Goal: Information Seeking & Learning: Check status

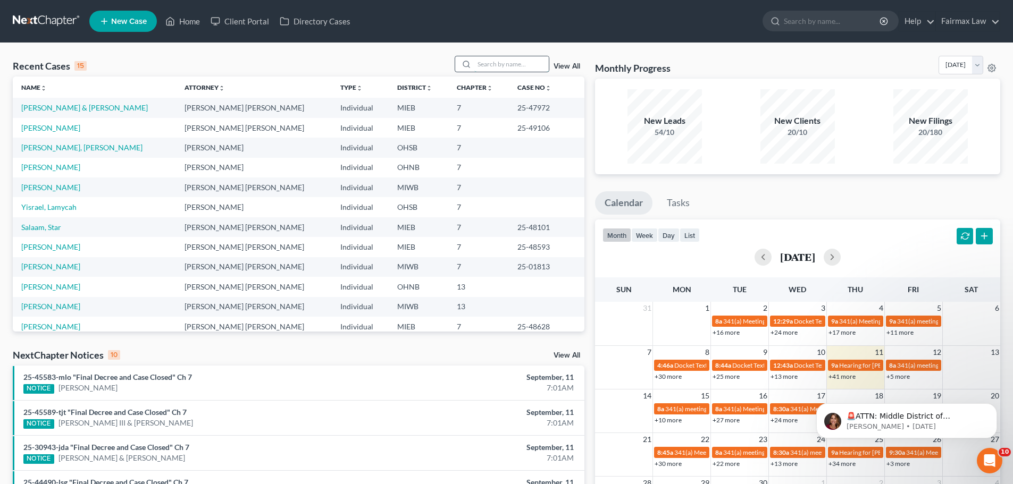
click at [526, 66] on input "search" at bounding box center [511, 63] width 74 height 15
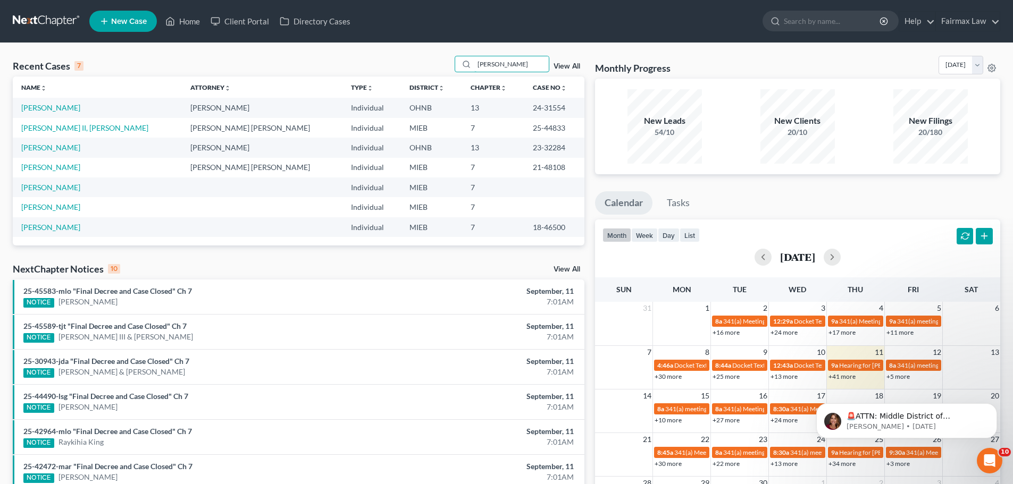
type input "[PERSON_NAME]"
click at [62, 107] on link "[PERSON_NAME]" at bounding box center [50, 107] width 59 height 9
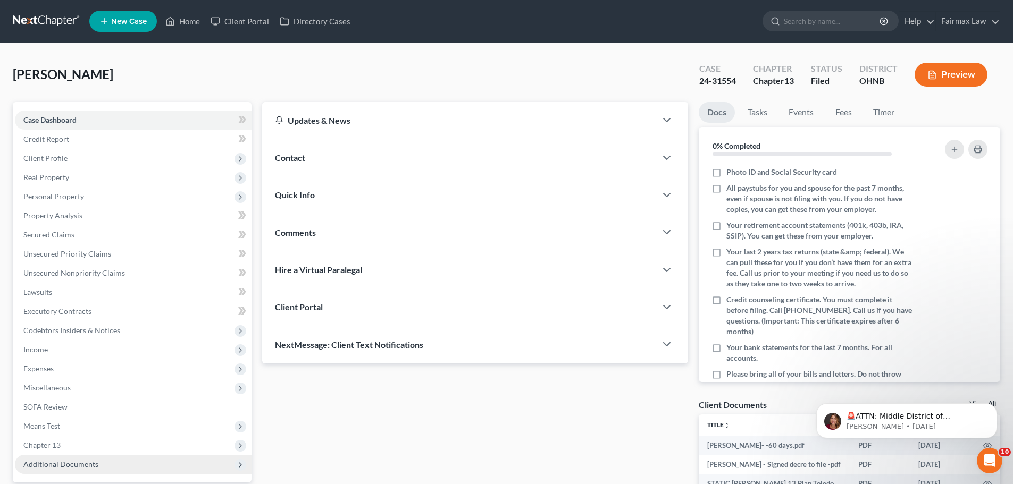
click at [108, 463] on span "Additional Documents" at bounding box center [133, 464] width 237 height 19
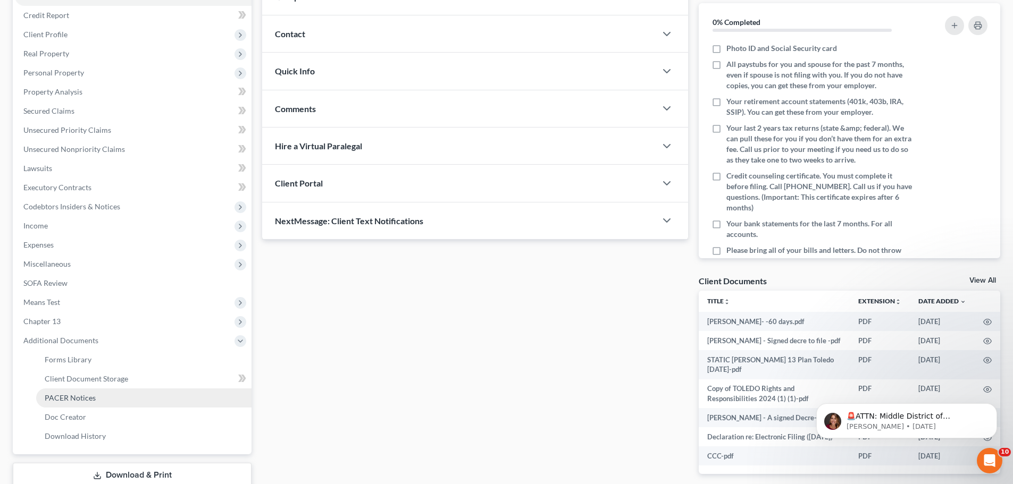
click at [72, 391] on link "PACER Notices" at bounding box center [143, 398] width 215 height 19
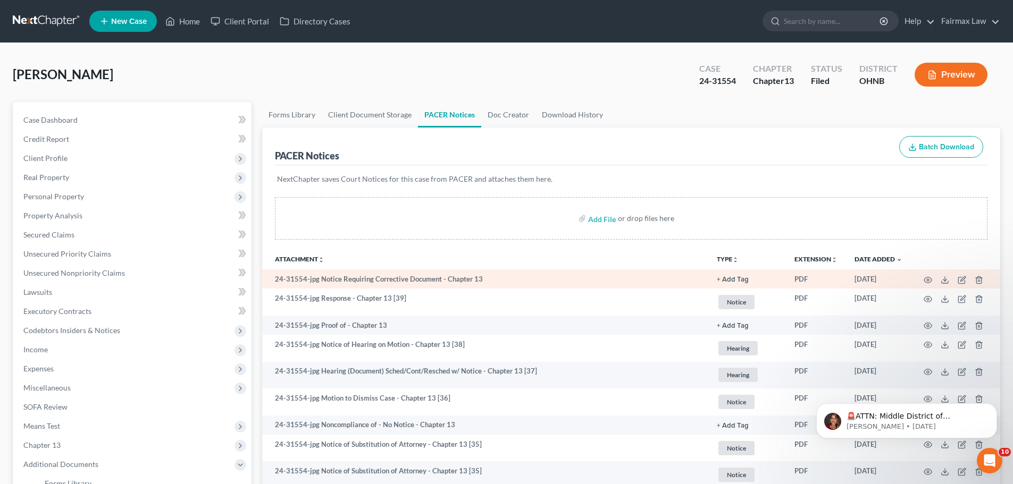
click at [923, 275] on td at bounding box center [955, 279] width 89 height 19
click at [928, 276] on icon "button" at bounding box center [927, 280] width 9 height 9
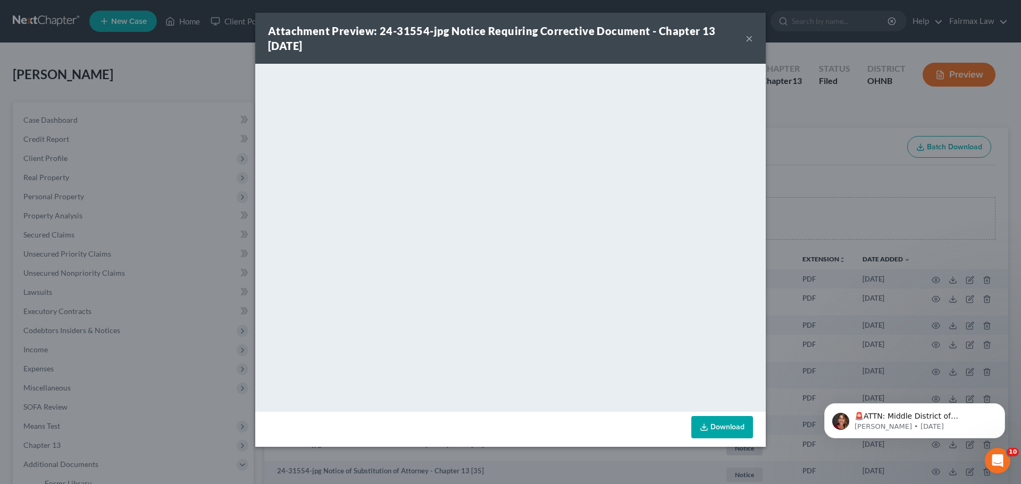
click at [908, 201] on div "Attachment Preview: 24-31554-jpg Notice Requiring Corrective Document - Chapter…" at bounding box center [510, 242] width 1021 height 484
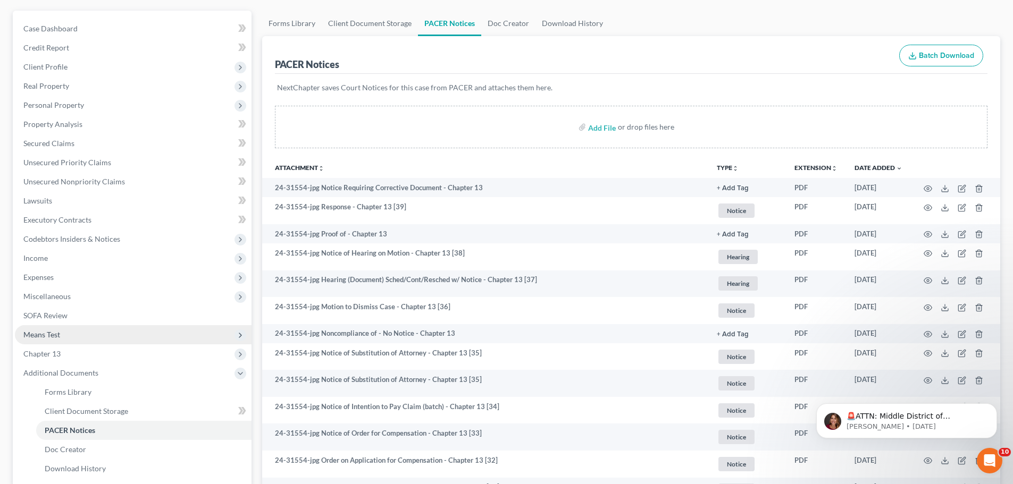
scroll to position [124, 0]
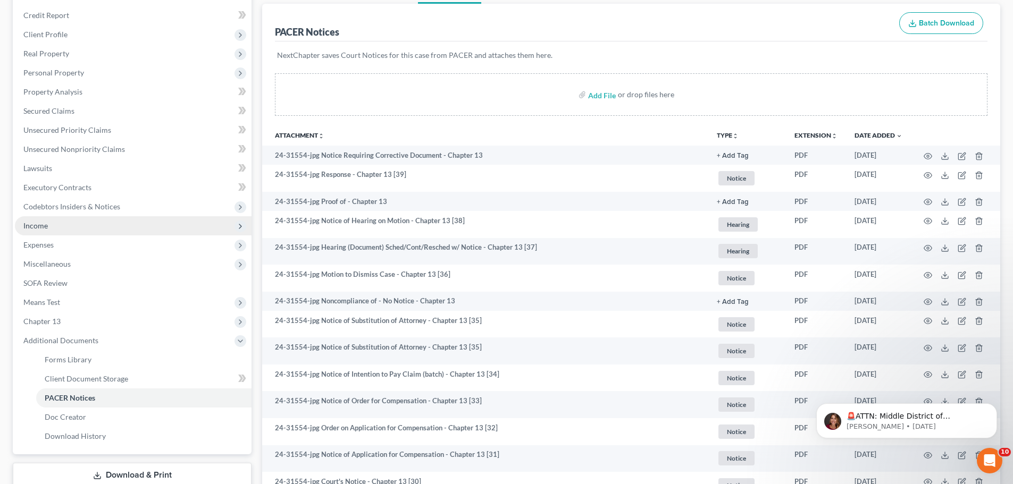
click at [80, 226] on span "Income" at bounding box center [133, 225] width 237 height 19
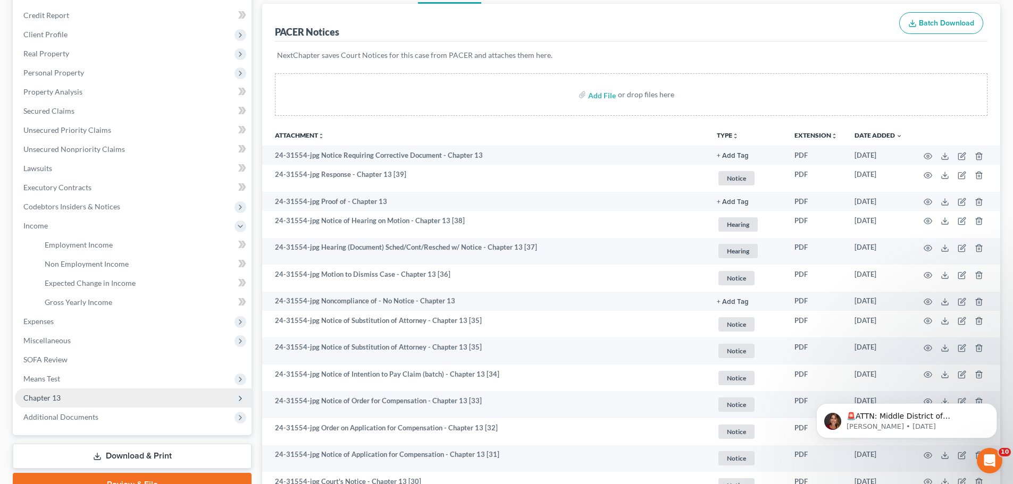
click at [78, 398] on span "Chapter 13" at bounding box center [133, 398] width 237 height 19
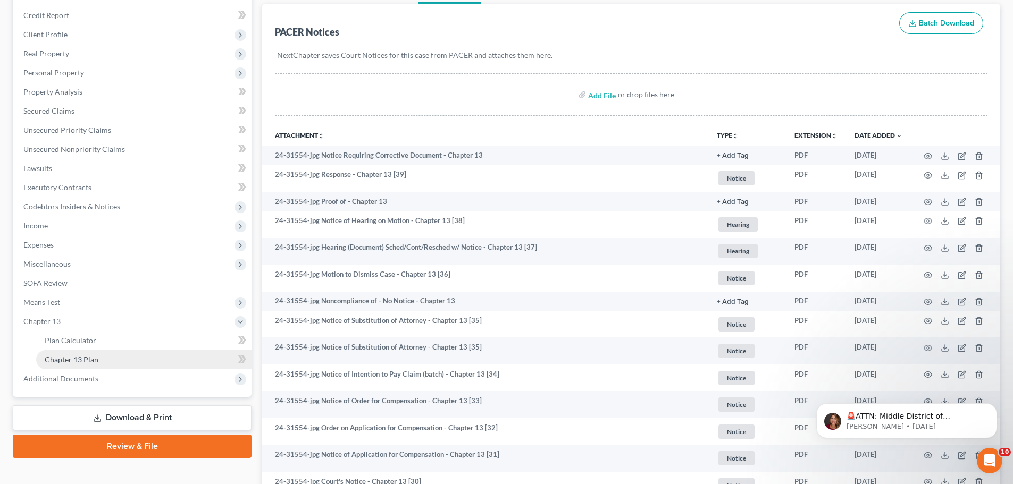
click at [86, 353] on link "Chapter 13 Plan" at bounding box center [143, 359] width 215 height 19
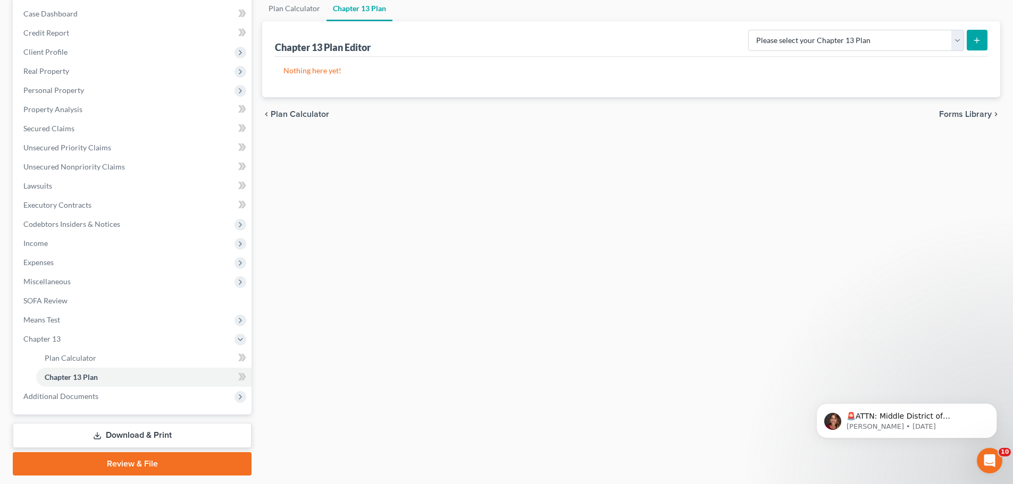
scroll to position [138, 0]
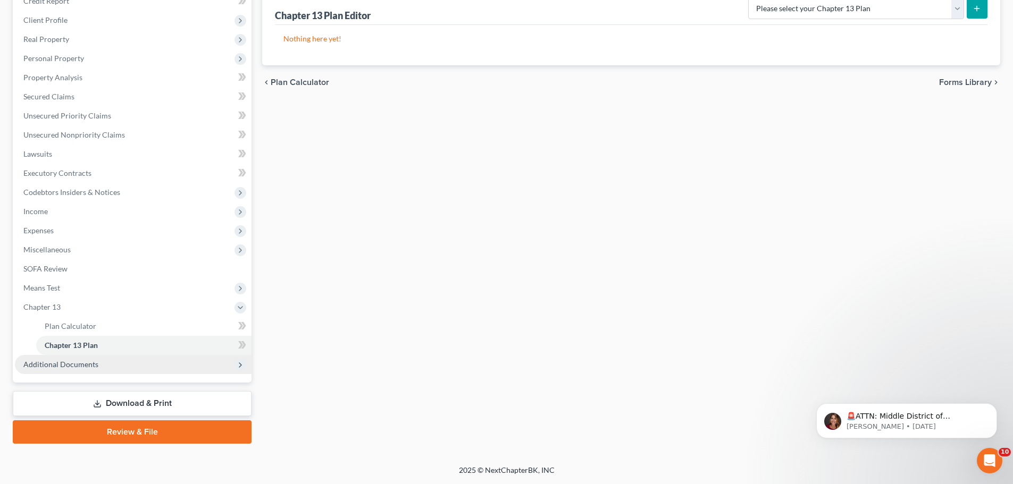
click at [37, 369] on span "Additional Documents" at bounding box center [133, 364] width 237 height 19
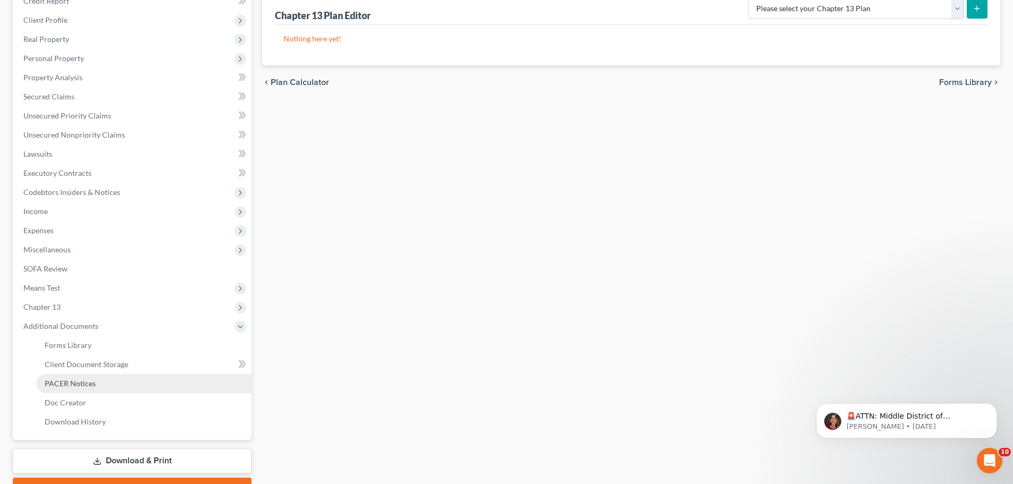
click at [154, 380] on link "PACER Notices" at bounding box center [143, 383] width 215 height 19
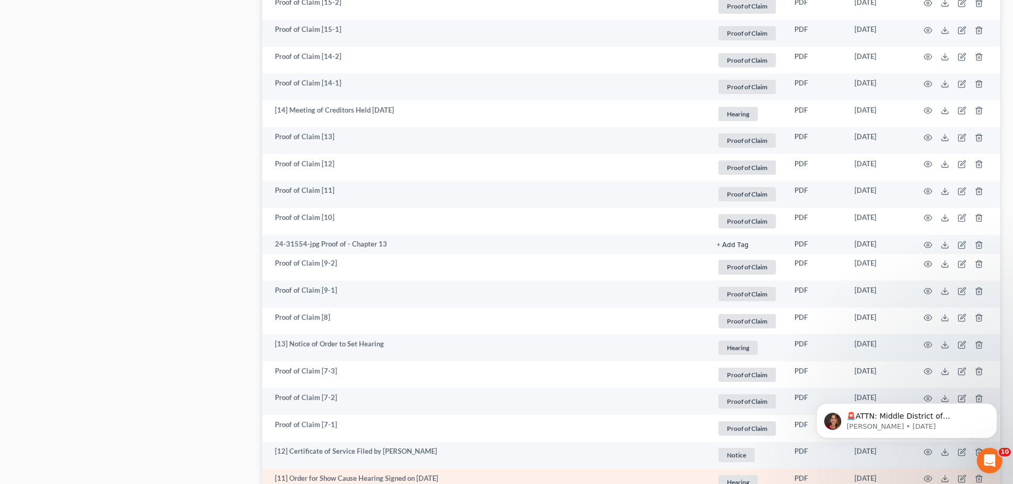
scroll to position [1783, 0]
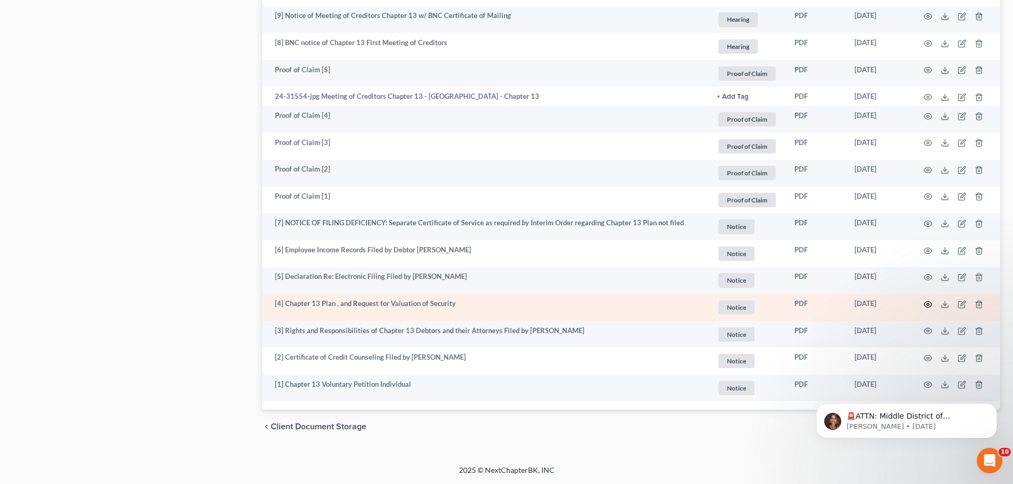
click at [927, 302] on icon "button" at bounding box center [927, 304] width 9 height 9
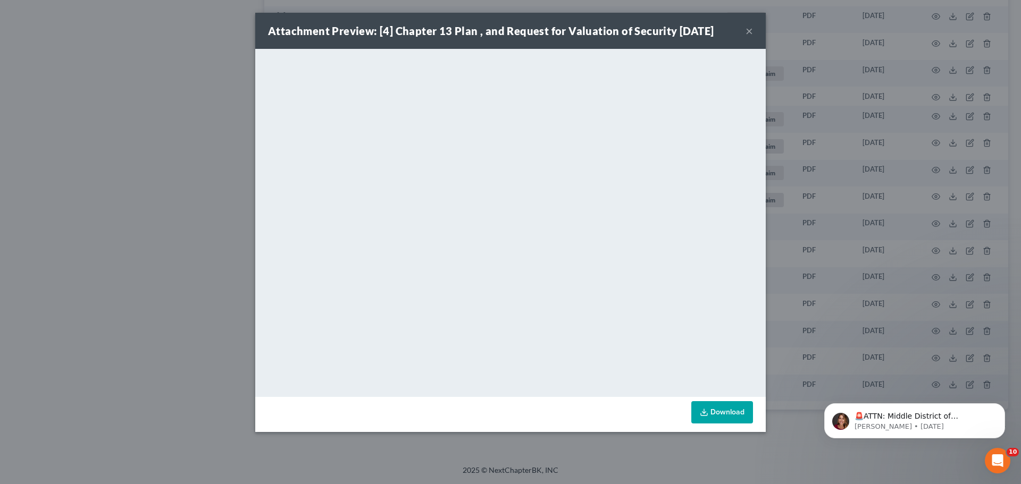
click at [222, 298] on div "Attachment Preview: [4] Chapter 13 Plan , and Request for Valuation of Security…" at bounding box center [510, 242] width 1021 height 484
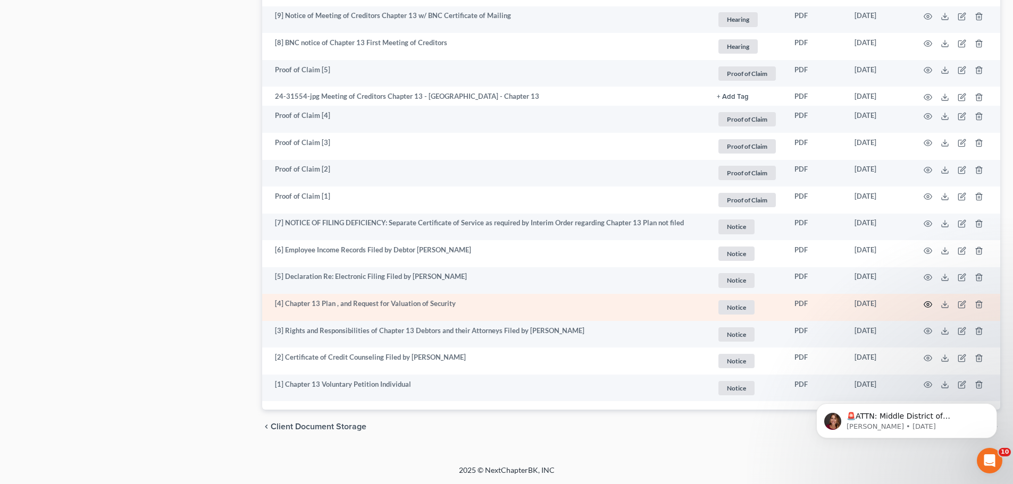
click at [925, 305] on icon "button" at bounding box center [927, 304] width 9 height 9
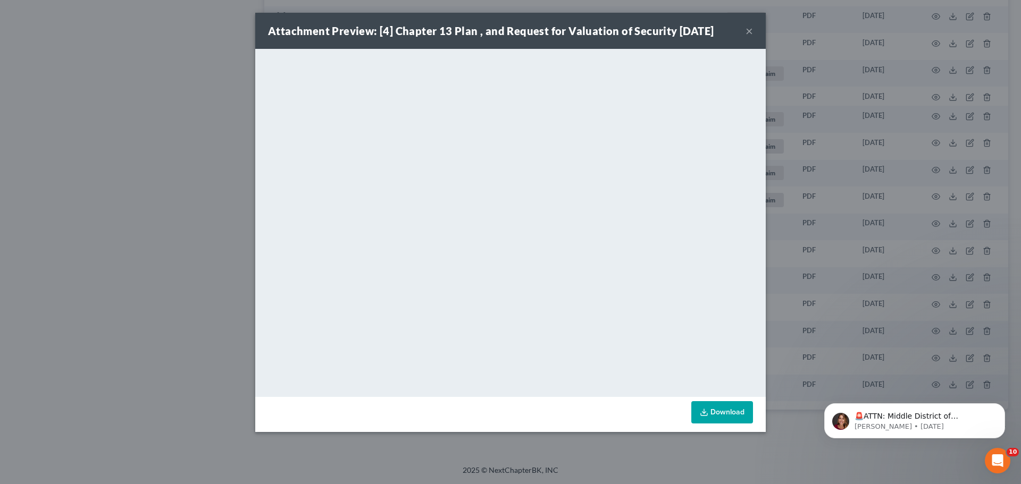
click at [121, 167] on div "Attachment Preview: [4] Chapter 13 Plan , and Request for Valuation of Security…" at bounding box center [510, 242] width 1021 height 484
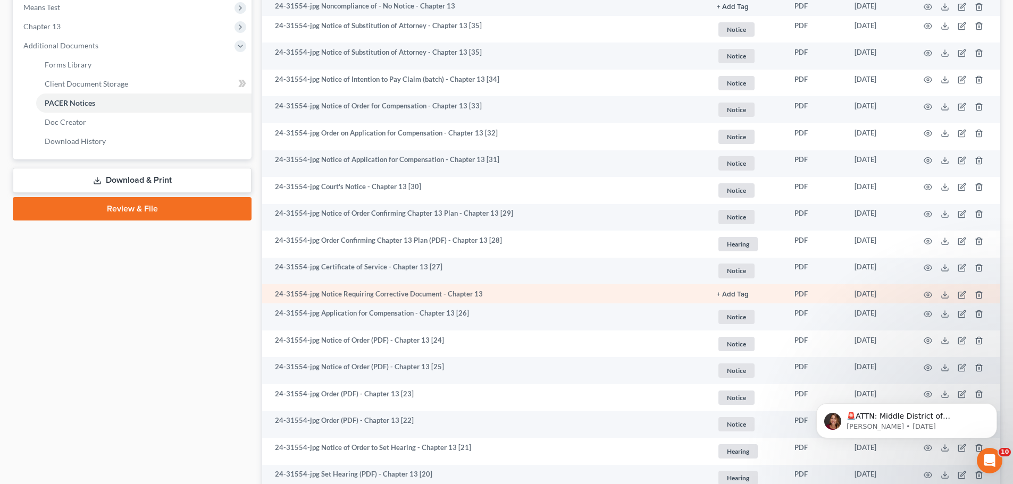
scroll to position [47, 0]
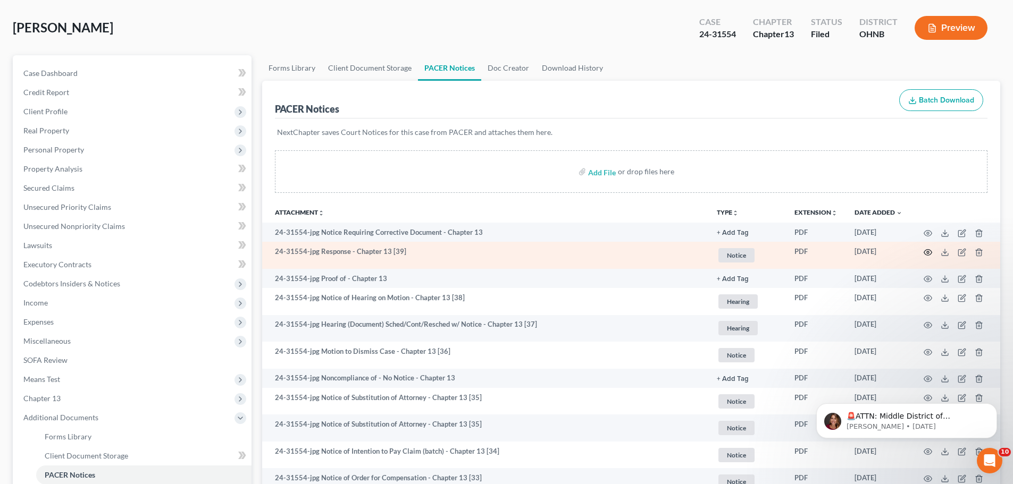
click at [928, 252] on icon "button" at bounding box center [927, 252] width 9 height 9
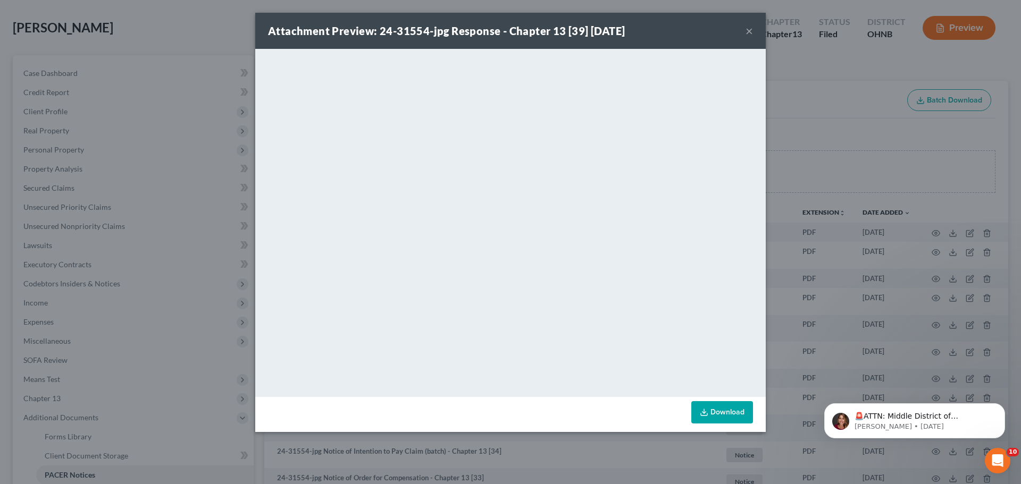
click at [174, 132] on div "Attachment Preview: 24-31554-jpg Response - Chapter 13 [39] [DATE] × <object ng…" at bounding box center [510, 242] width 1021 height 484
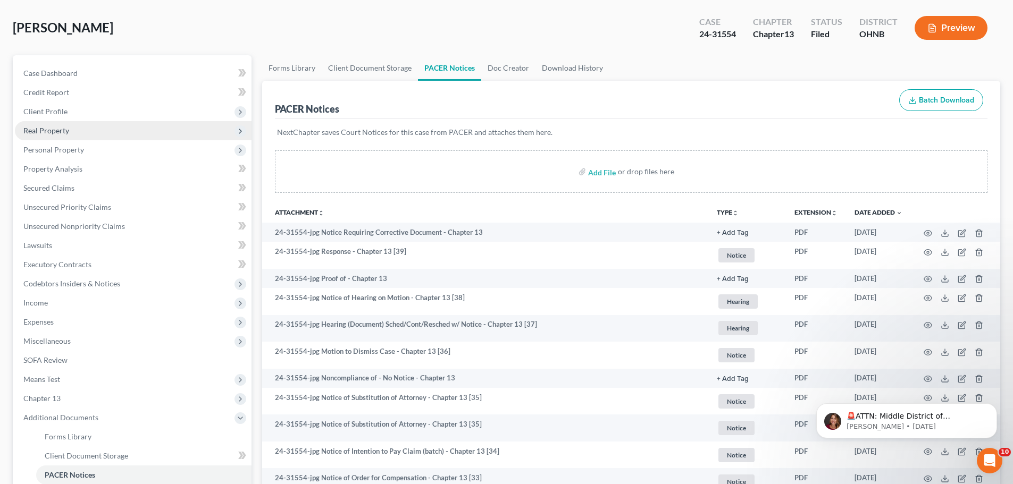
scroll to position [0, 0]
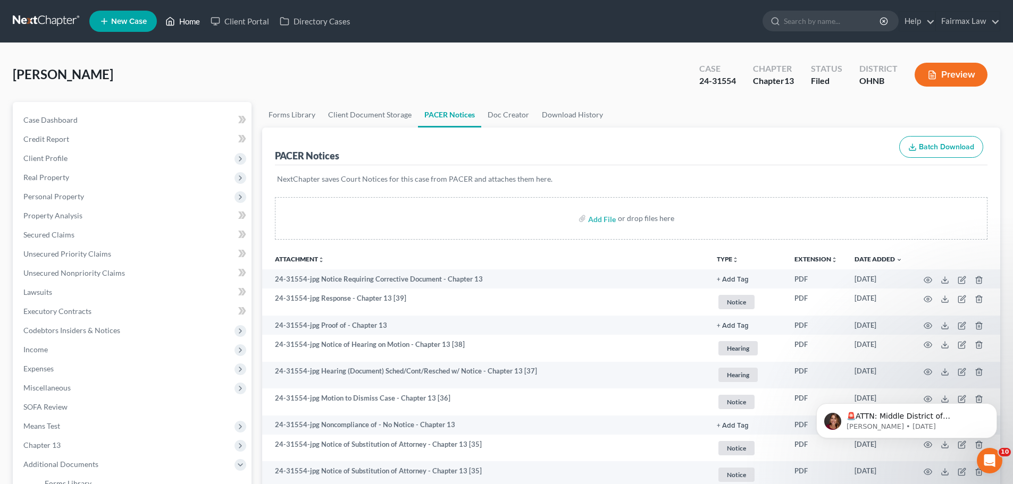
click at [183, 18] on link "Home" at bounding box center [182, 21] width 45 height 19
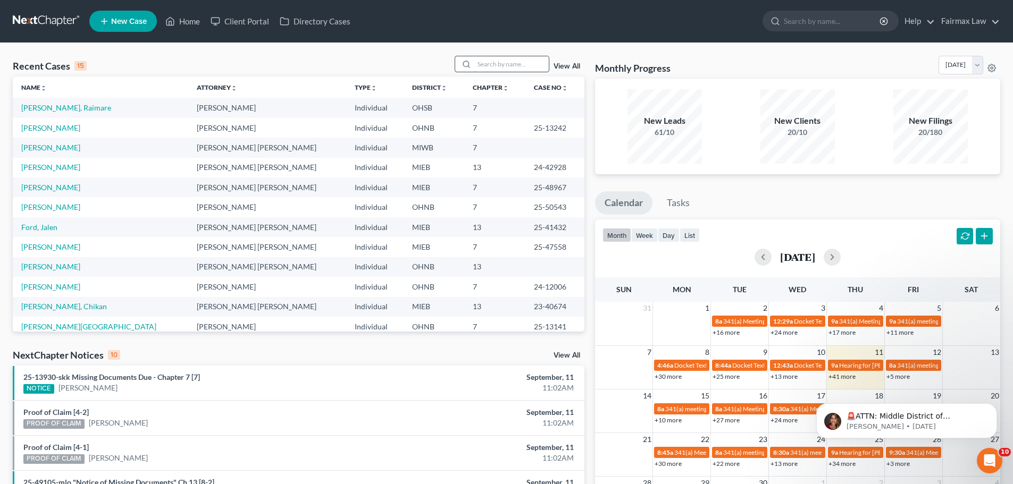
click at [503, 68] on input "search" at bounding box center [511, 63] width 74 height 15
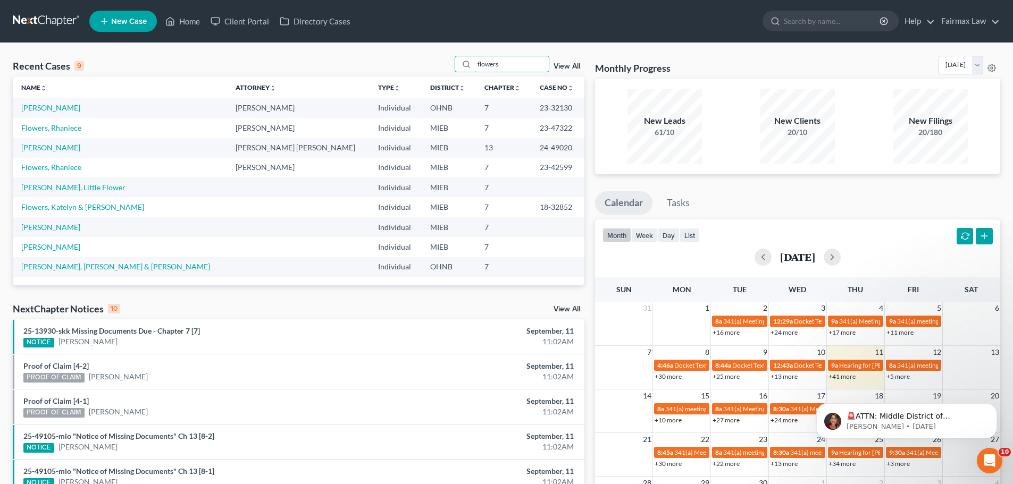
type input "flowers"
click at [53, 108] on link "[PERSON_NAME]" at bounding box center [50, 107] width 59 height 9
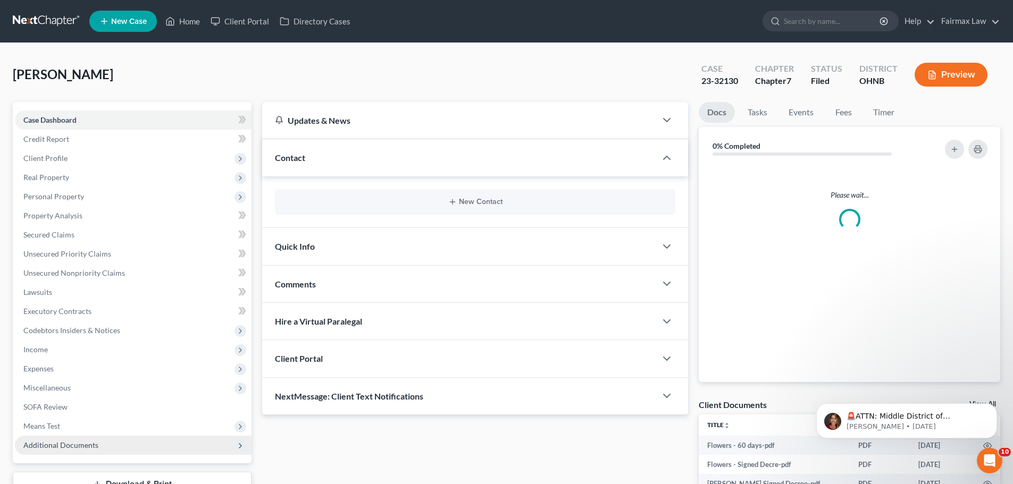
click at [77, 448] on span "Additional Documents" at bounding box center [60, 445] width 75 height 9
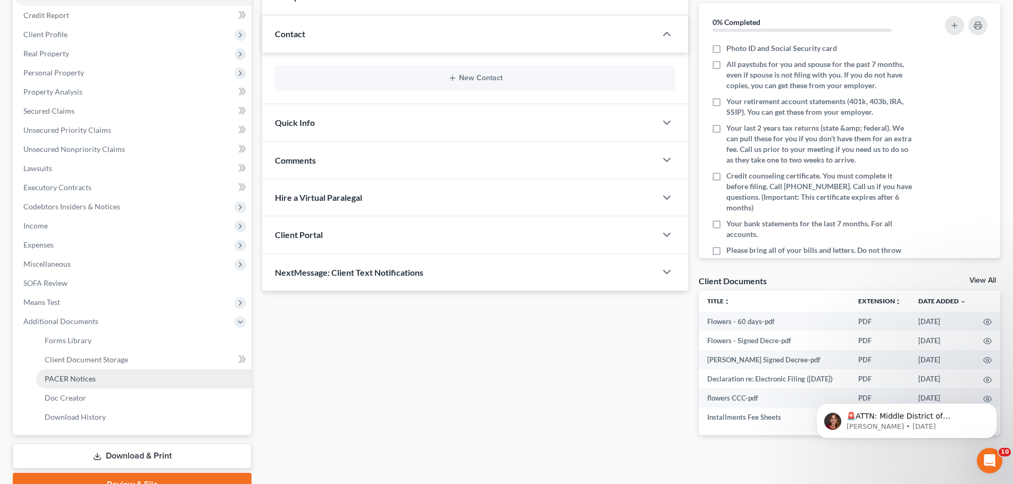
click at [55, 384] on link "PACER Notices" at bounding box center [143, 378] width 215 height 19
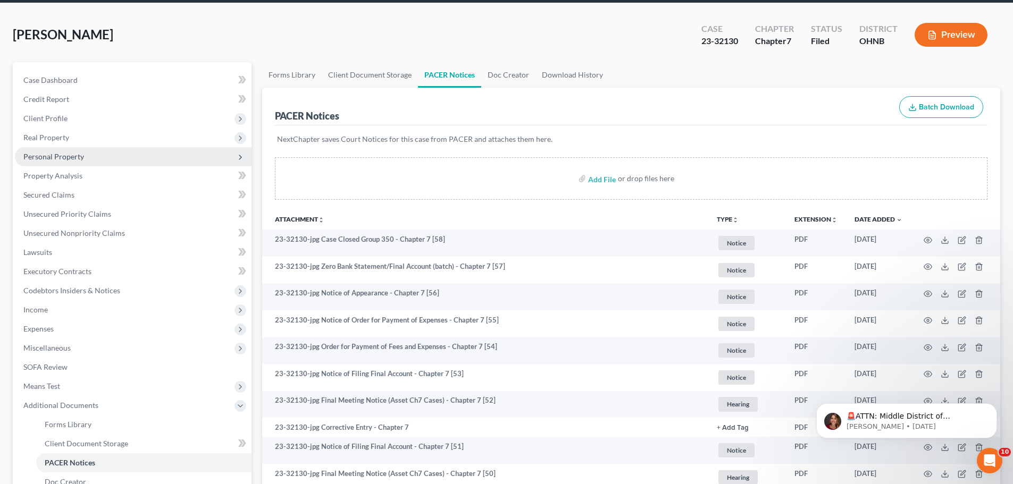
scroll to position [7, 0]
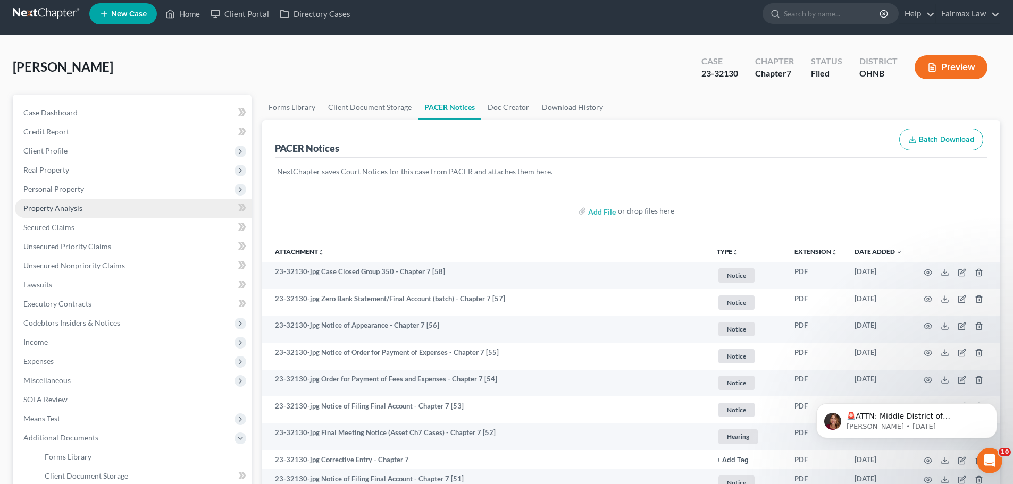
click at [70, 216] on link "Property Analysis" at bounding box center [133, 208] width 237 height 19
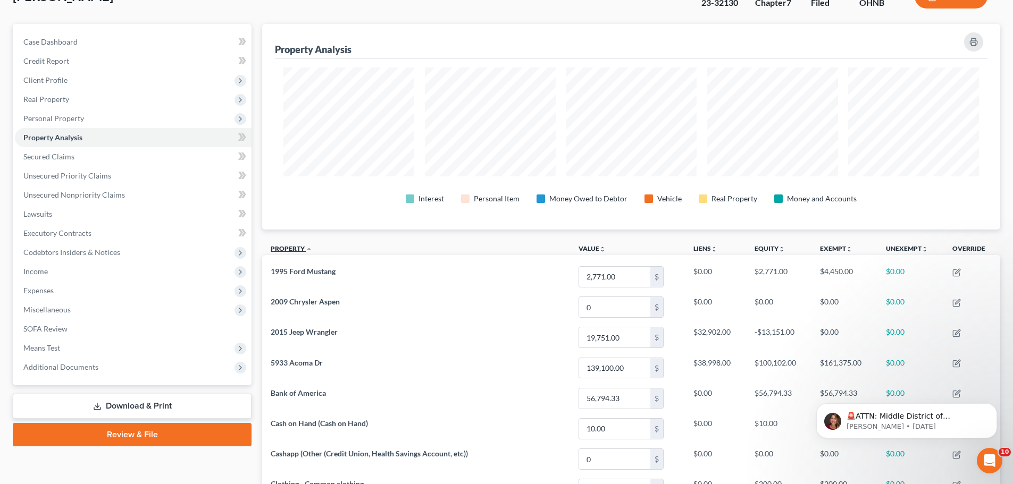
scroll to position [124, 0]
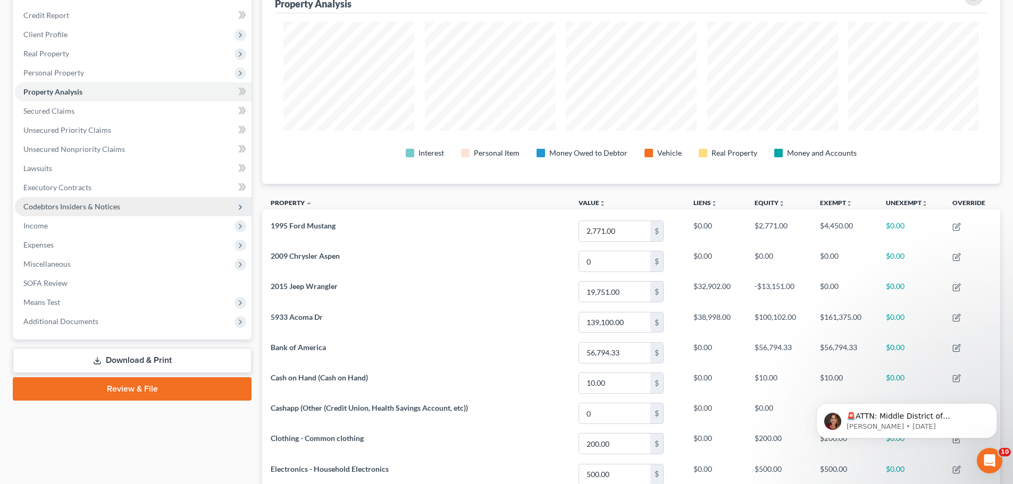
click at [54, 204] on span "Codebtors Insiders & Notices" at bounding box center [71, 206] width 97 height 9
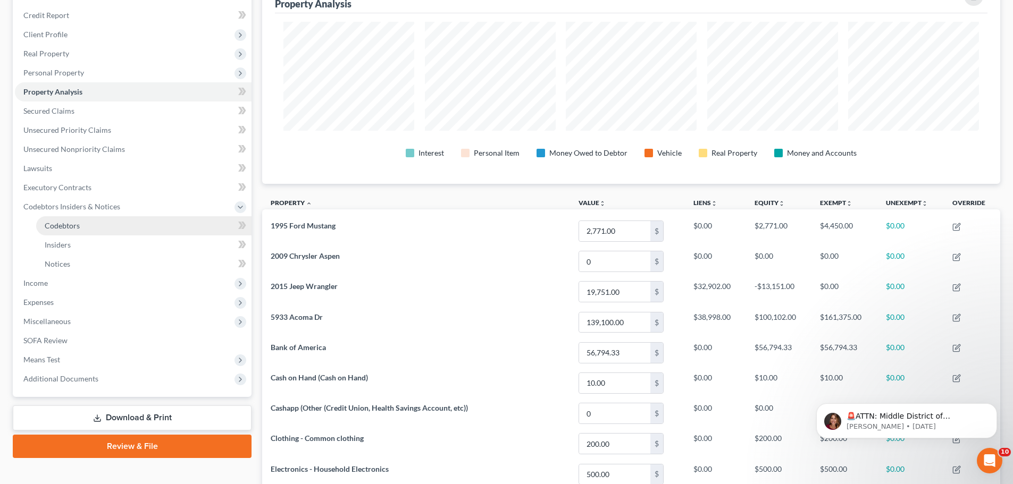
click at [54, 218] on link "Codebtors" at bounding box center [143, 225] width 215 height 19
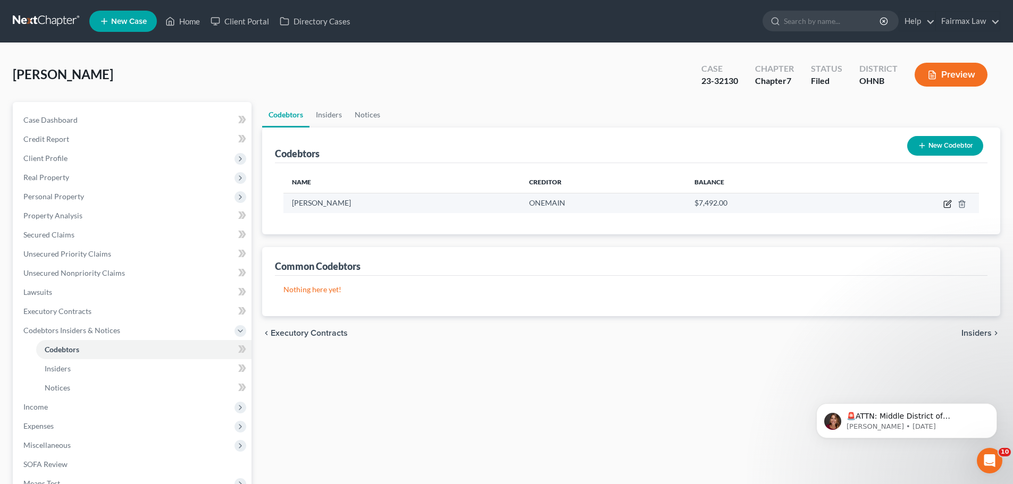
click at [944, 207] on icon "button" at bounding box center [947, 204] width 6 height 6
select select "36"
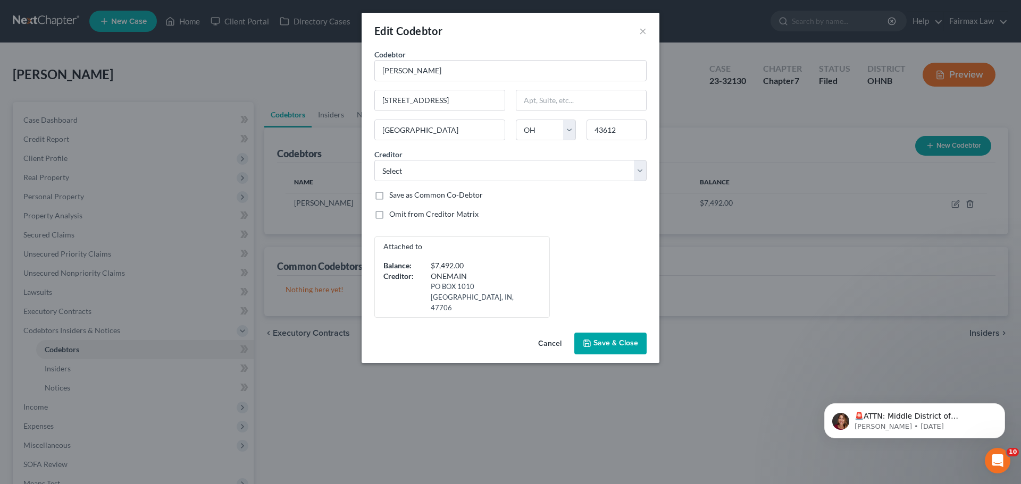
click at [544, 334] on button "Cancel" at bounding box center [549, 344] width 40 height 21
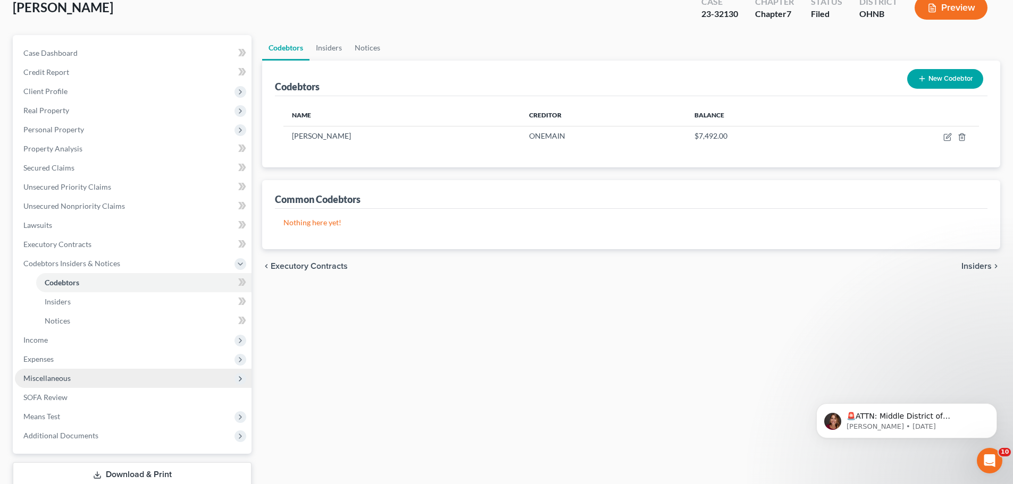
scroll to position [138, 0]
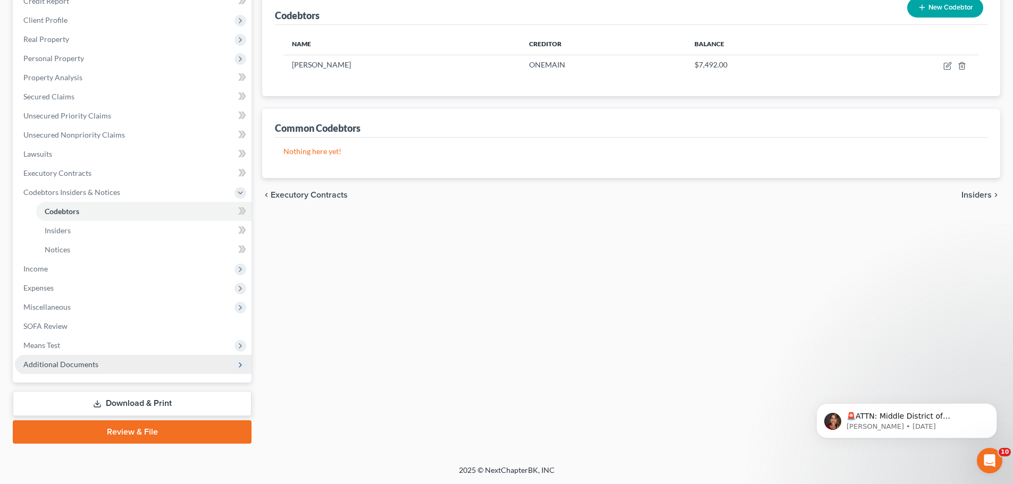
click at [46, 369] on span "Additional Documents" at bounding box center [133, 364] width 237 height 19
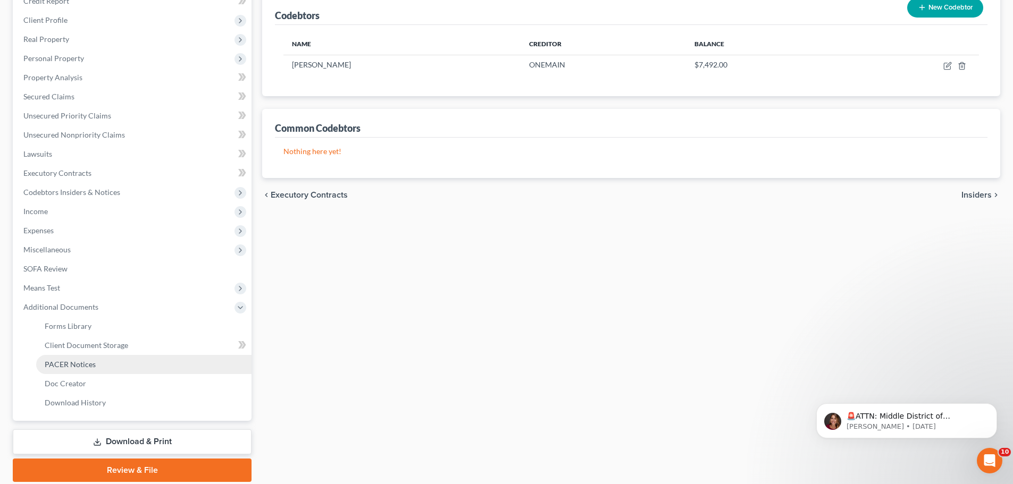
click at [82, 358] on link "PACER Notices" at bounding box center [143, 364] width 215 height 19
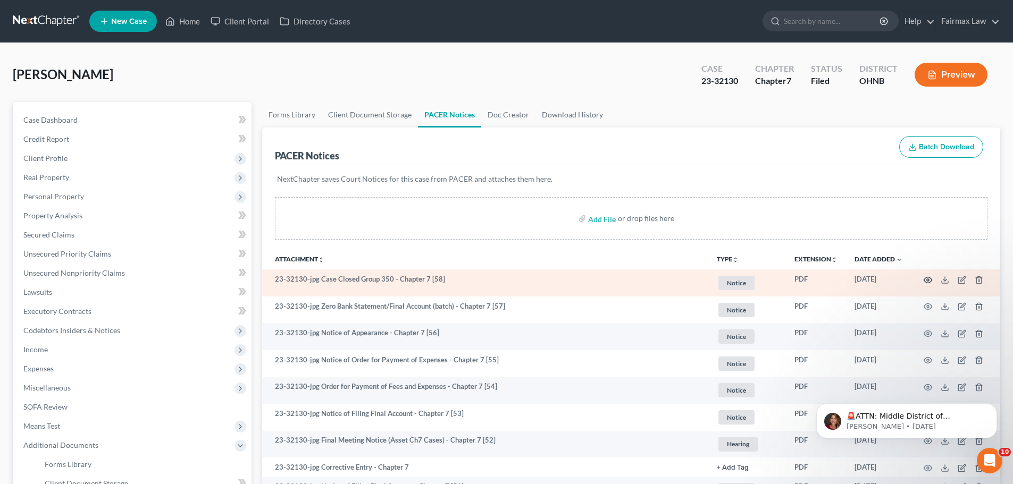
click at [926, 283] on icon "button" at bounding box center [927, 280] width 9 height 9
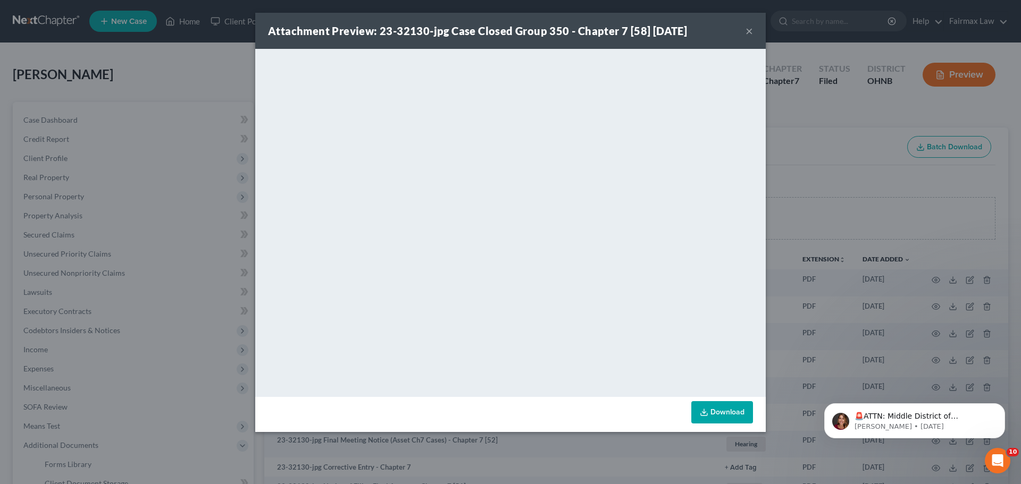
click at [865, 239] on div "Attachment Preview: 23-32130-jpg Case Closed Group 350 - Chapter 7 [58] [DATE] …" at bounding box center [510, 242] width 1021 height 484
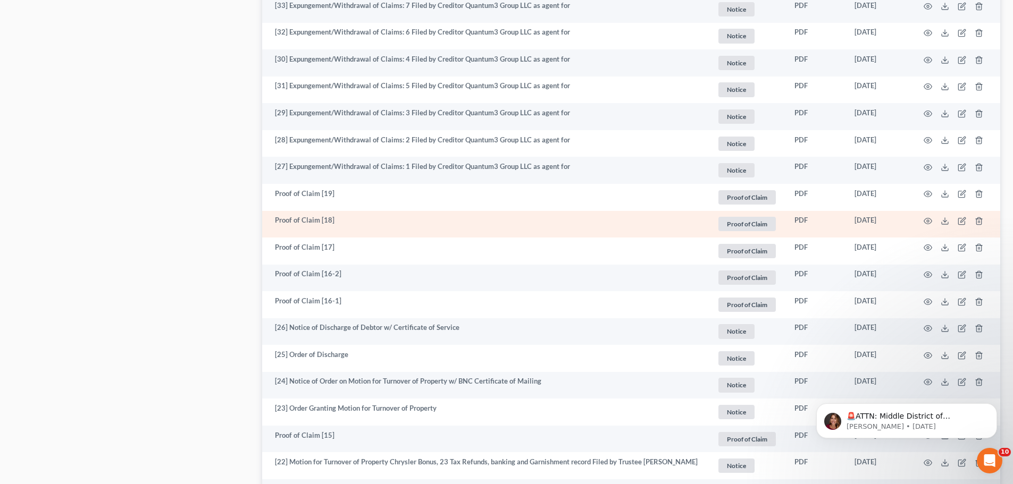
scroll to position [992, 0]
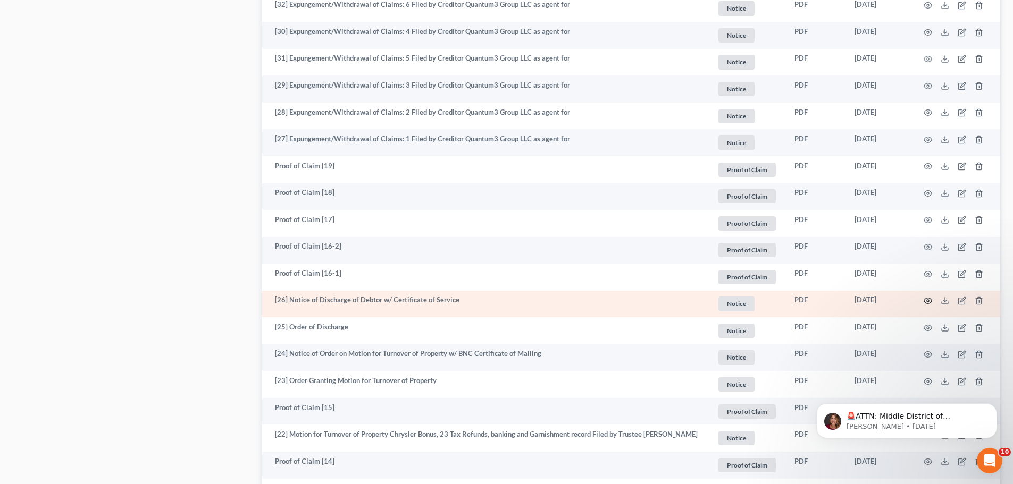
click at [924, 301] on icon "button" at bounding box center [928, 301] width 8 height 6
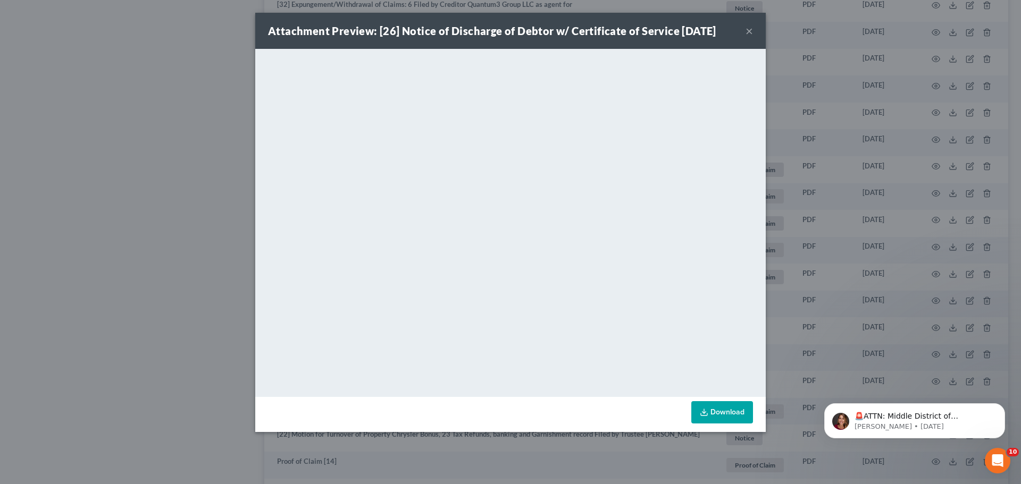
click at [128, 174] on div "Attachment Preview: [26] Notice of Discharge of Debtor w/ Certificate of Servic…" at bounding box center [510, 242] width 1021 height 484
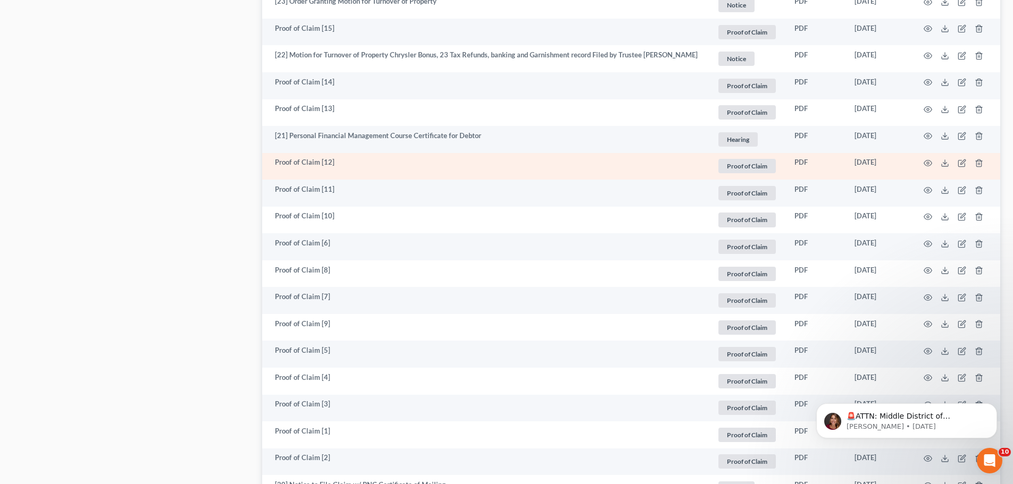
scroll to position [1248, 0]
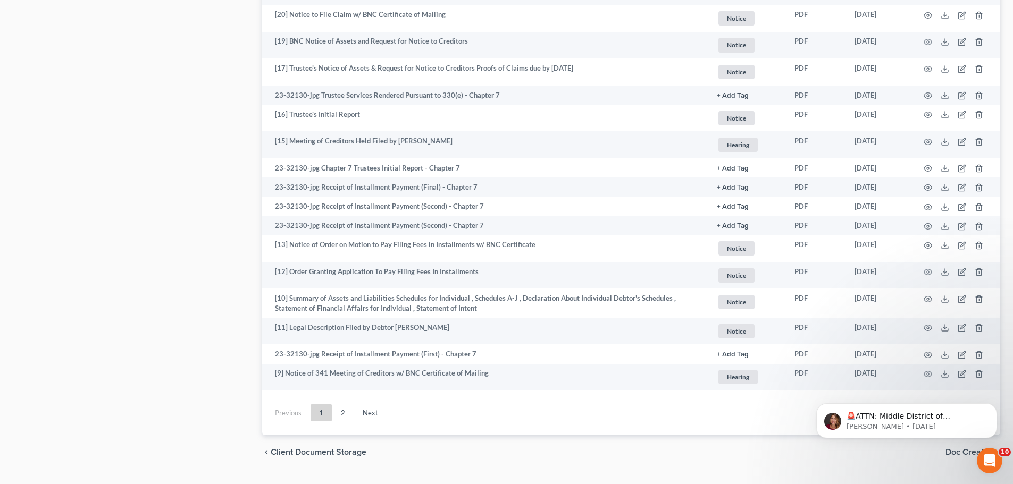
scroll to position [1868, 0]
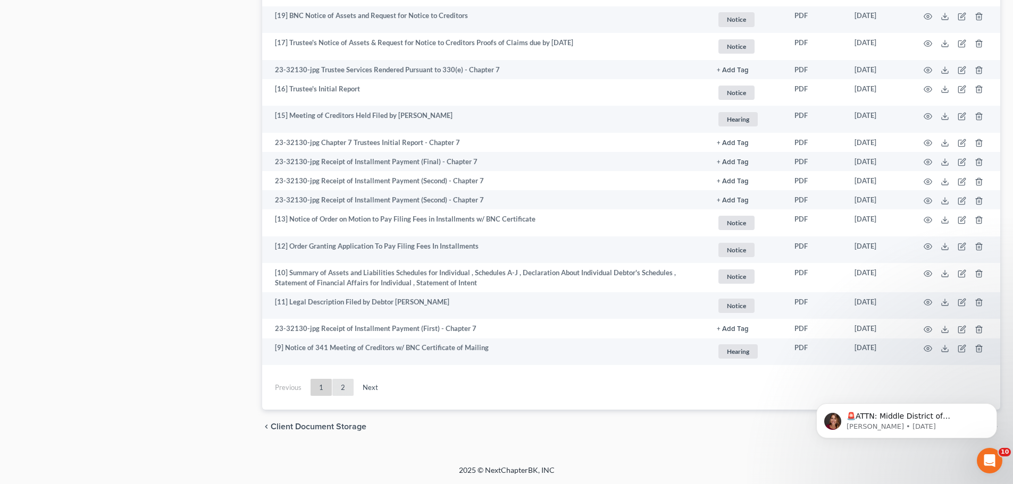
click at [341, 394] on link "2" at bounding box center [342, 387] width 21 height 17
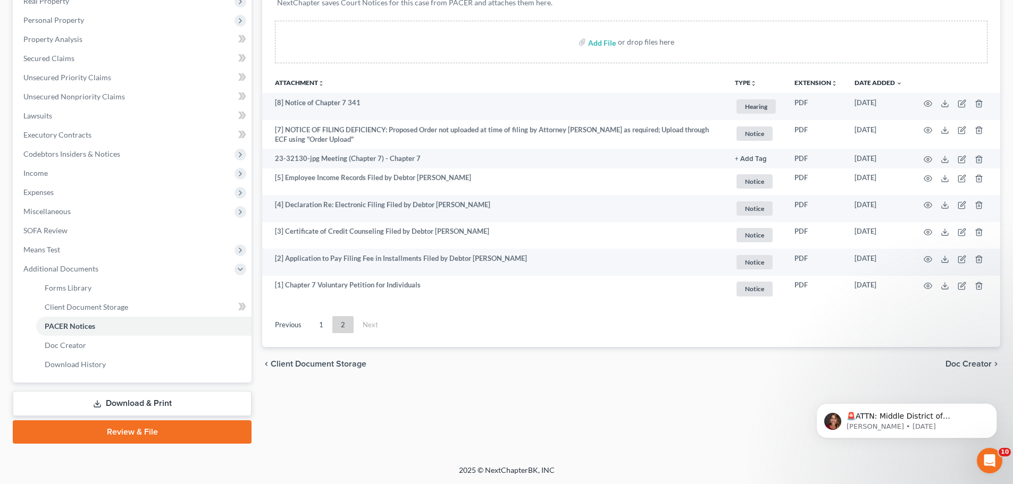
scroll to position [176, 0]
click at [306, 327] on link "Previous" at bounding box center [288, 324] width 44 height 17
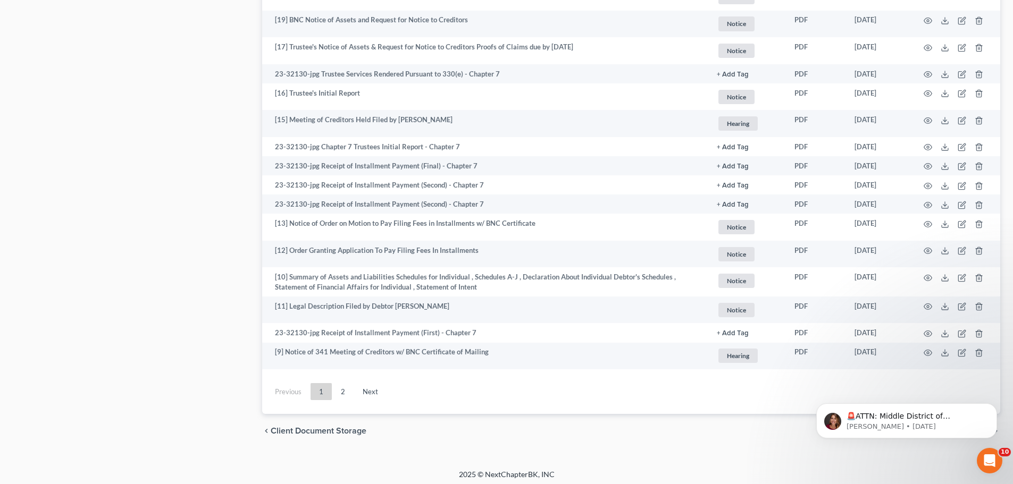
scroll to position [1868, 0]
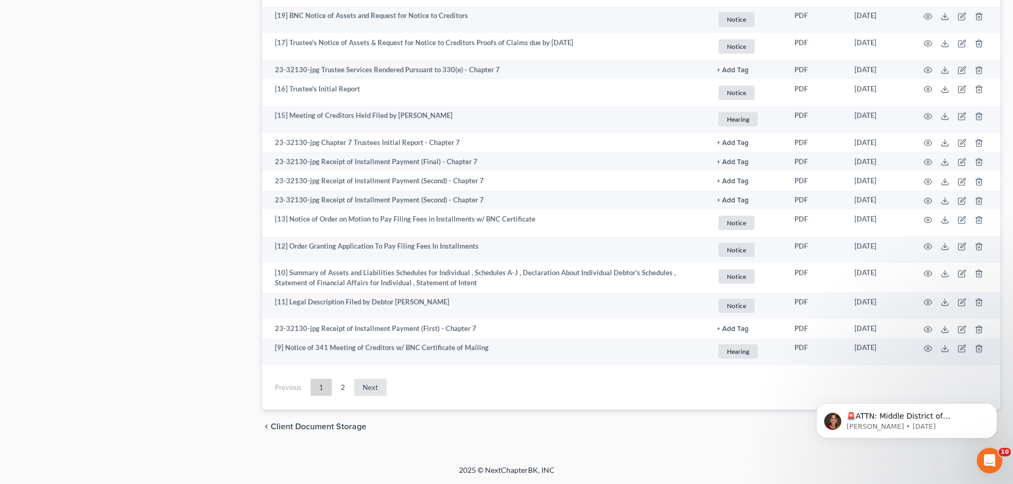
click at [376, 396] on link "Next" at bounding box center [370, 387] width 32 height 17
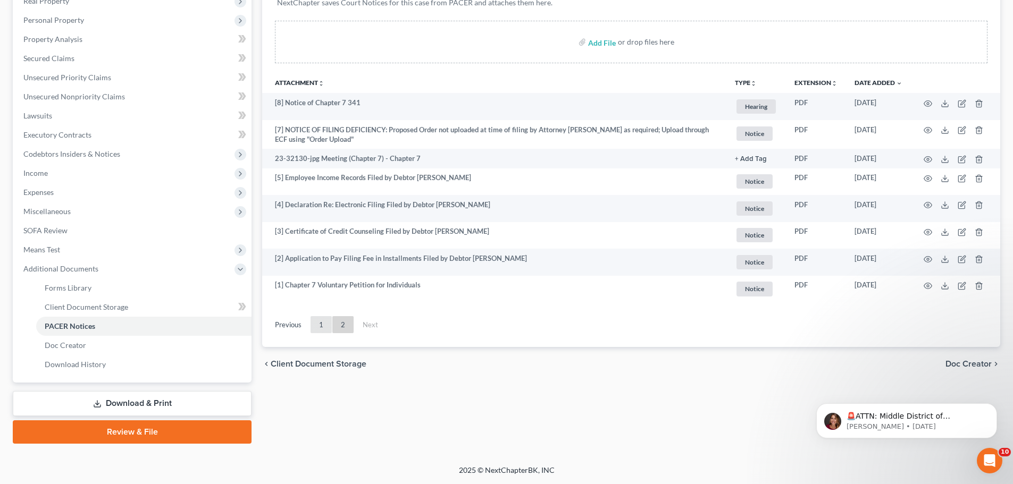
click at [324, 327] on link "1" at bounding box center [320, 324] width 21 height 17
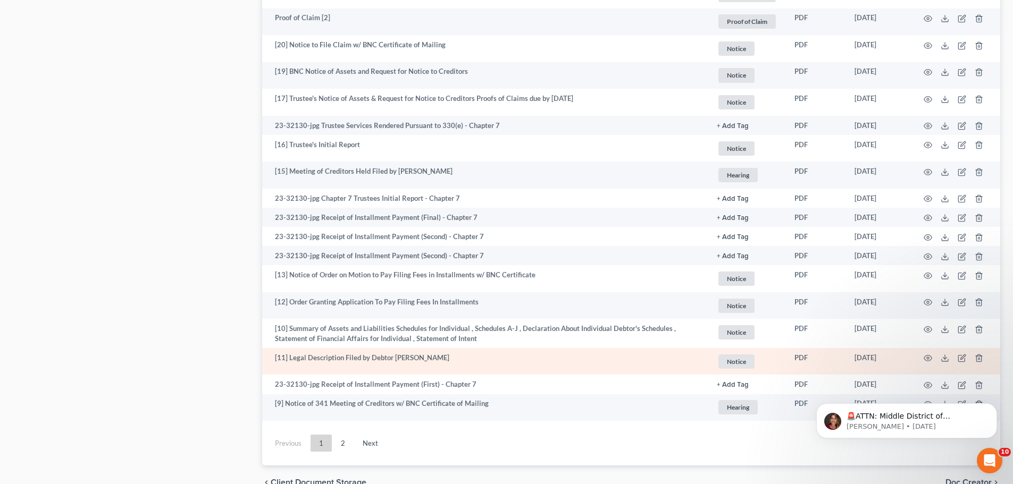
scroll to position [1868, 0]
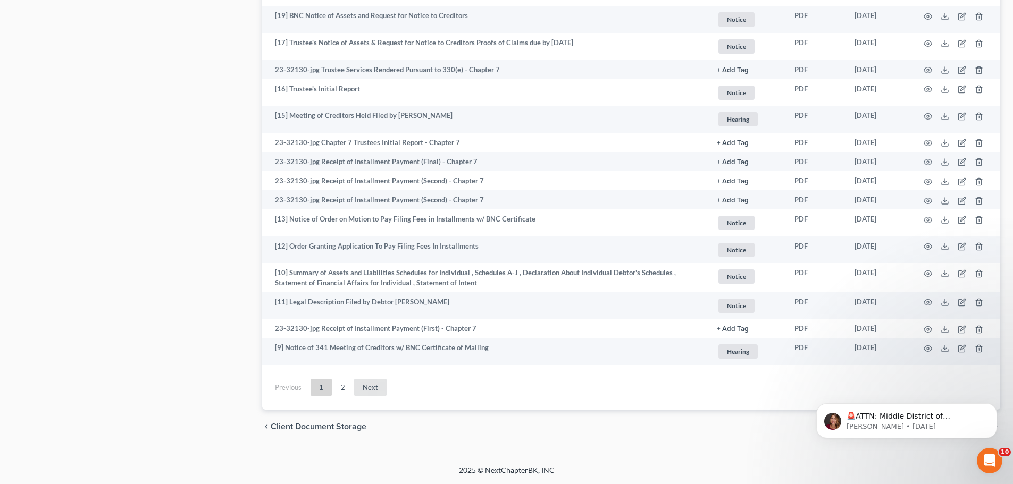
click at [371, 393] on link "Next" at bounding box center [370, 387] width 32 height 17
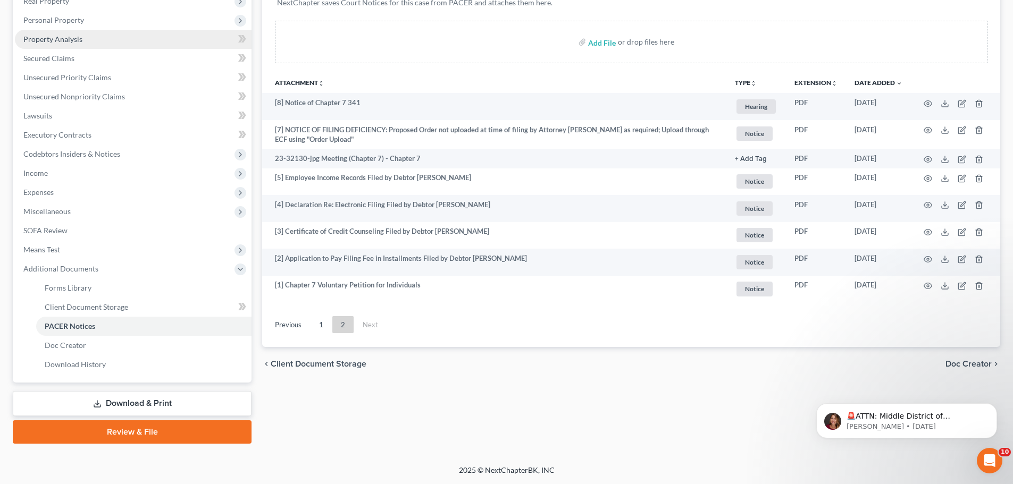
scroll to position [0, 0]
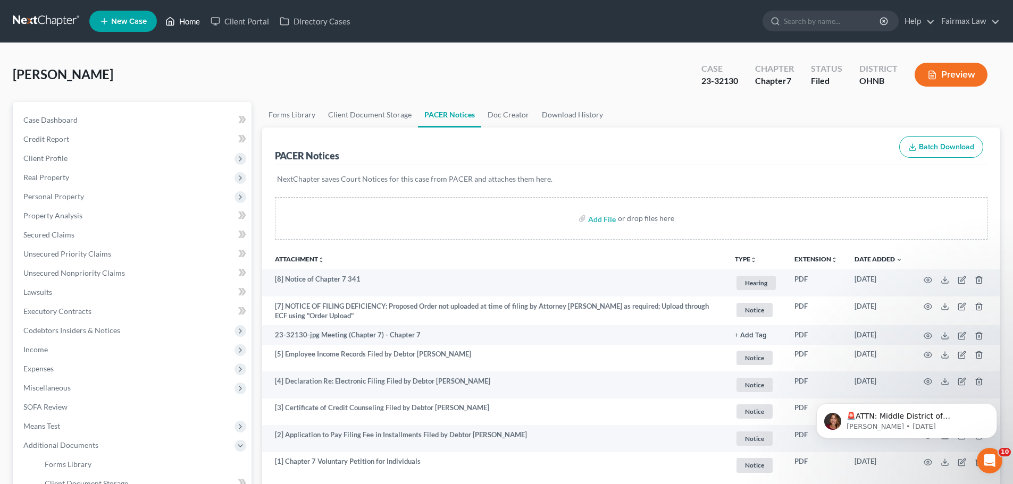
click at [198, 18] on link "Home" at bounding box center [182, 21] width 45 height 19
